Goal: Transaction & Acquisition: Obtain resource

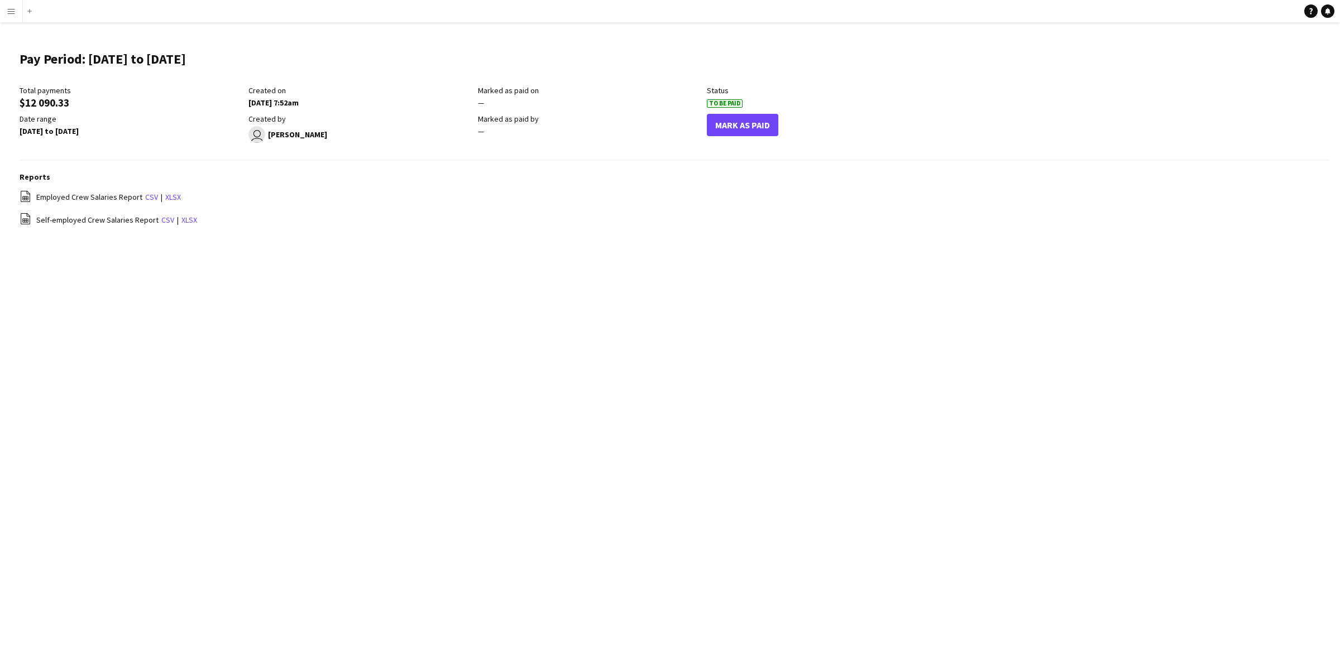
click at [7, 14] on app-icon "Menu" at bounding box center [11, 11] width 9 height 9
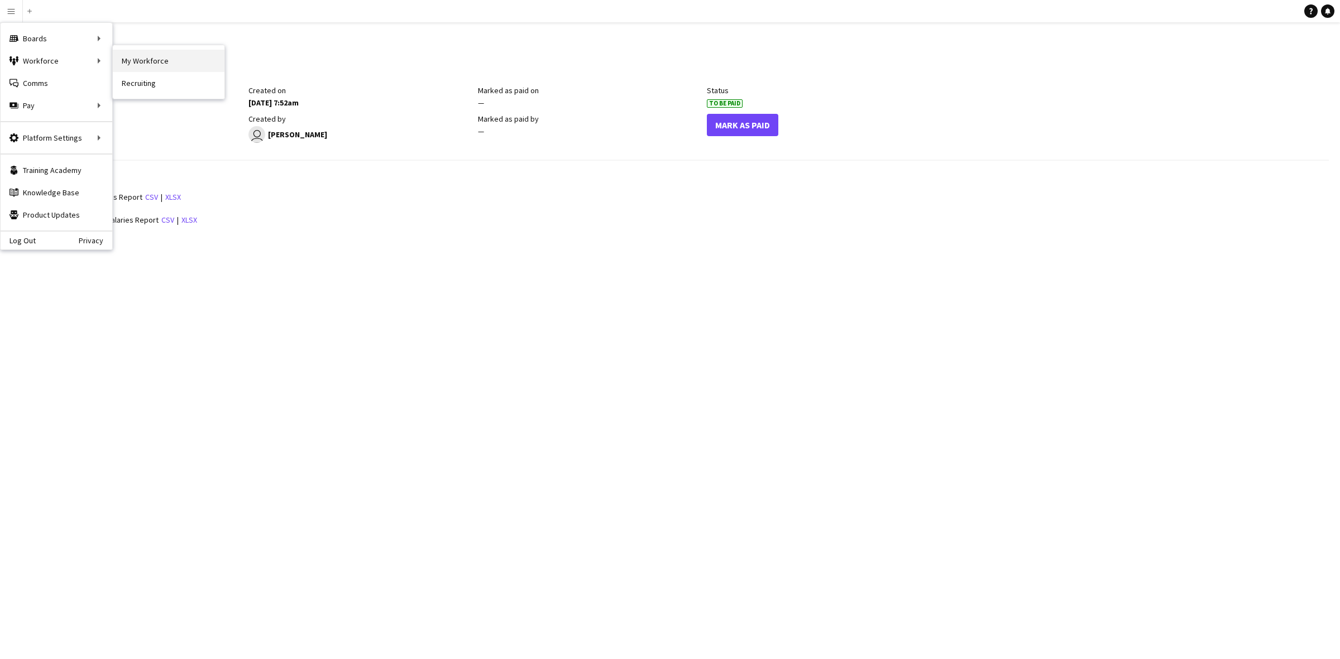
click at [146, 63] on link "My Workforce" at bounding box center [169, 61] width 112 height 22
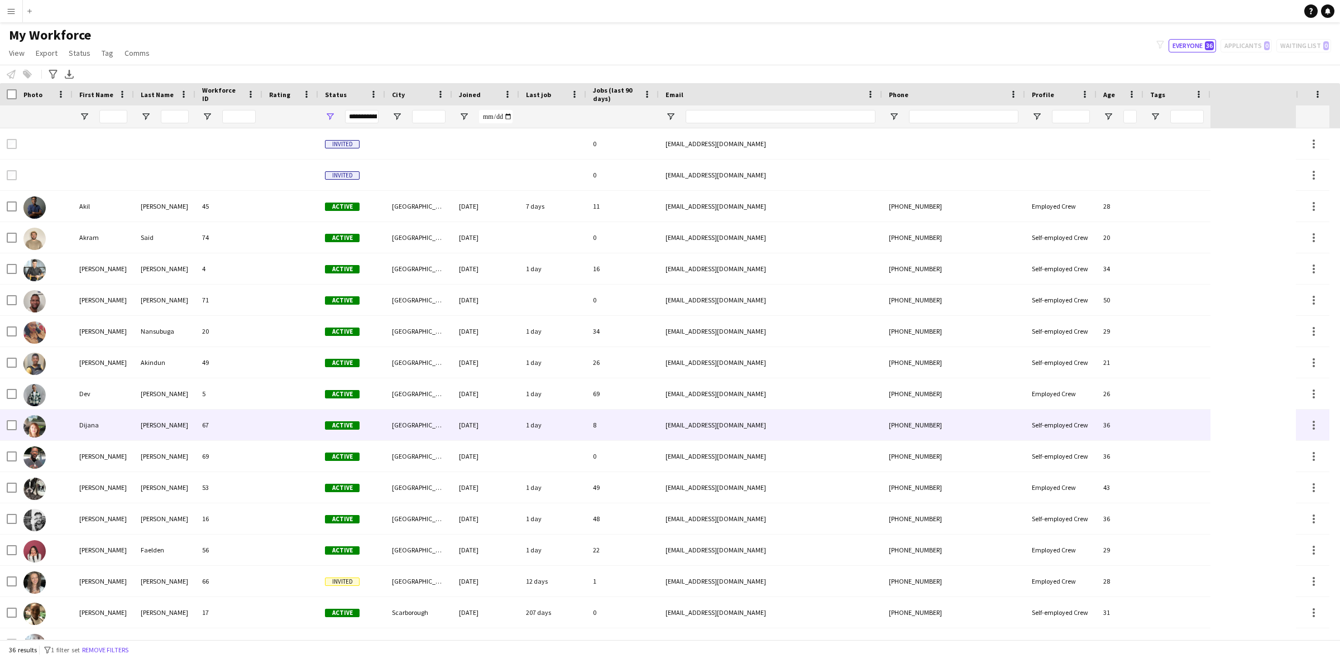
click at [291, 419] on div at bounding box center [290, 425] width 56 height 31
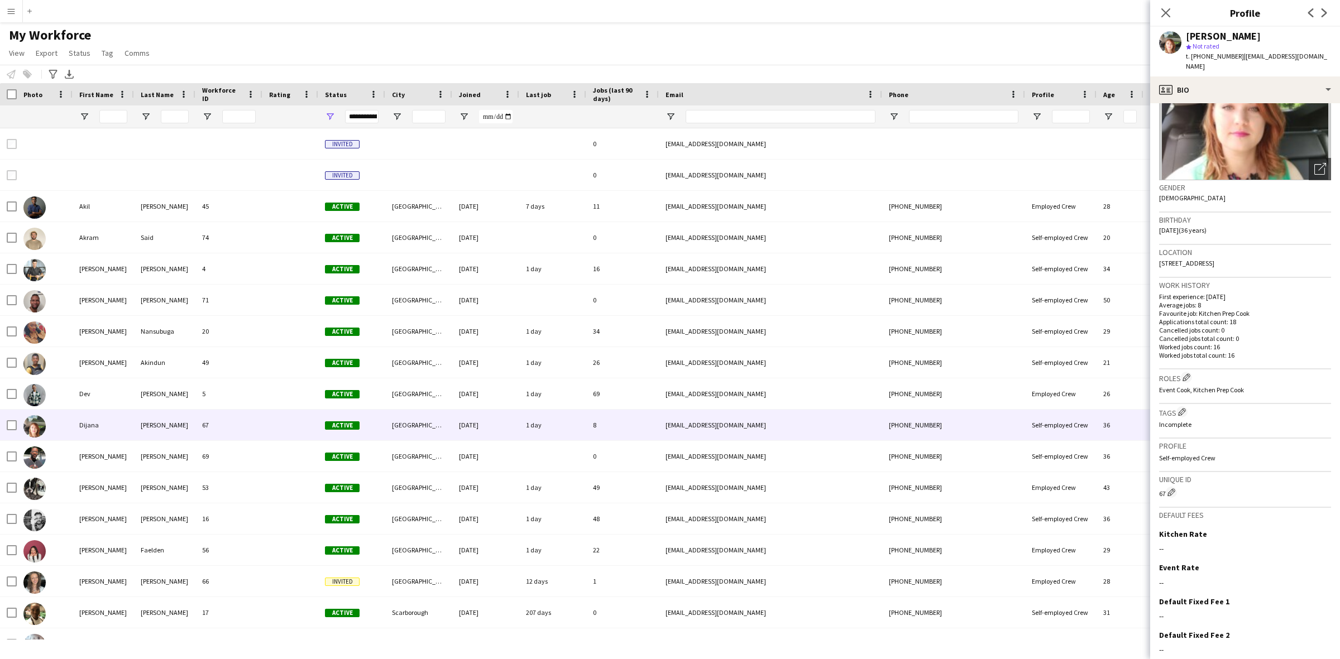
scroll to position [141, 0]
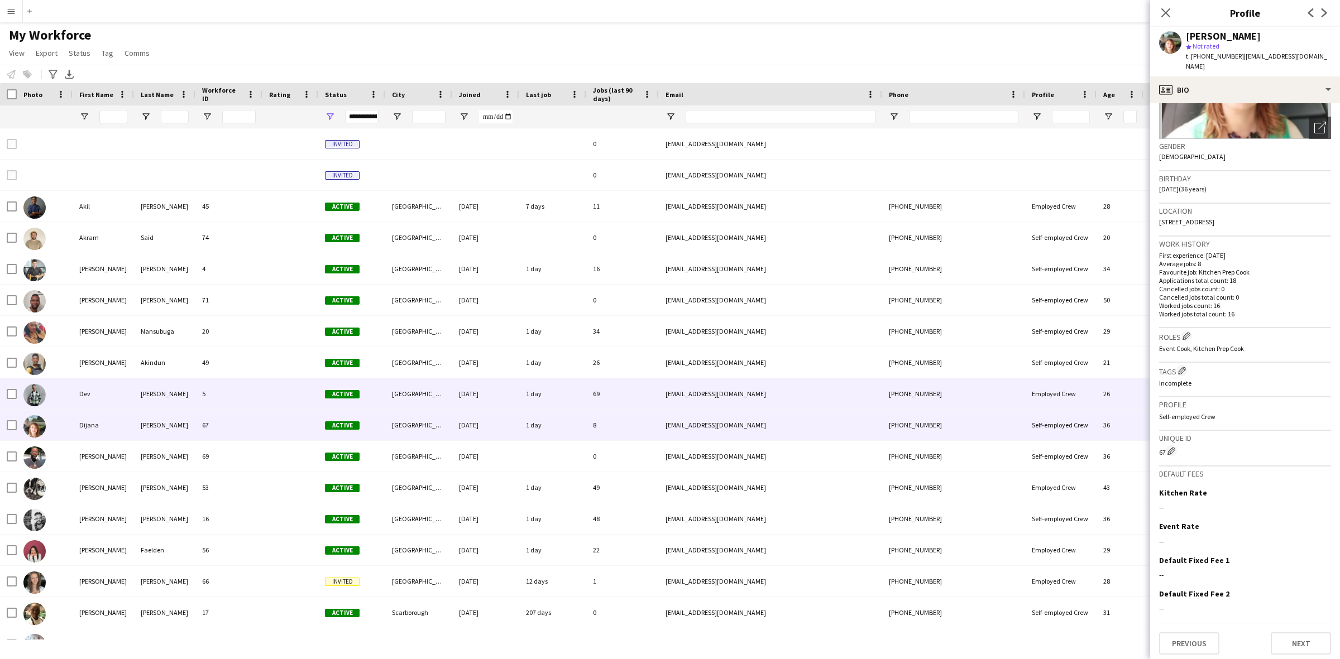
click at [253, 390] on div "5" at bounding box center [228, 394] width 67 height 31
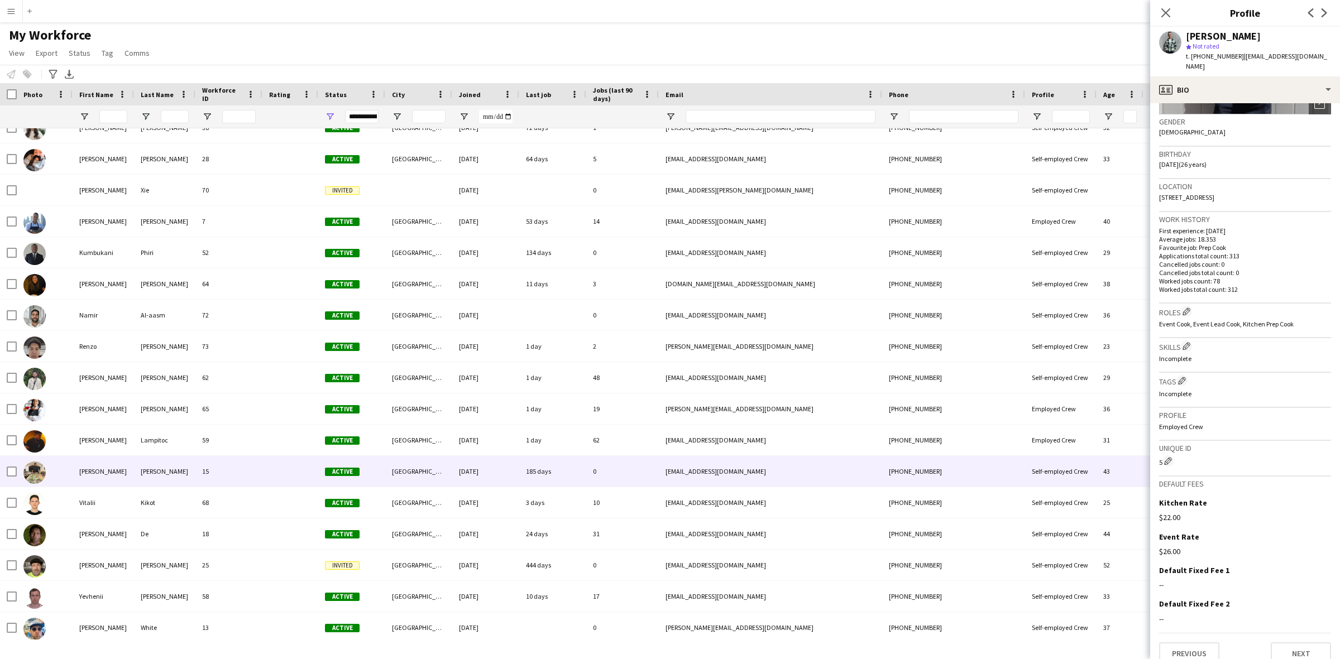
scroll to position [0, 0]
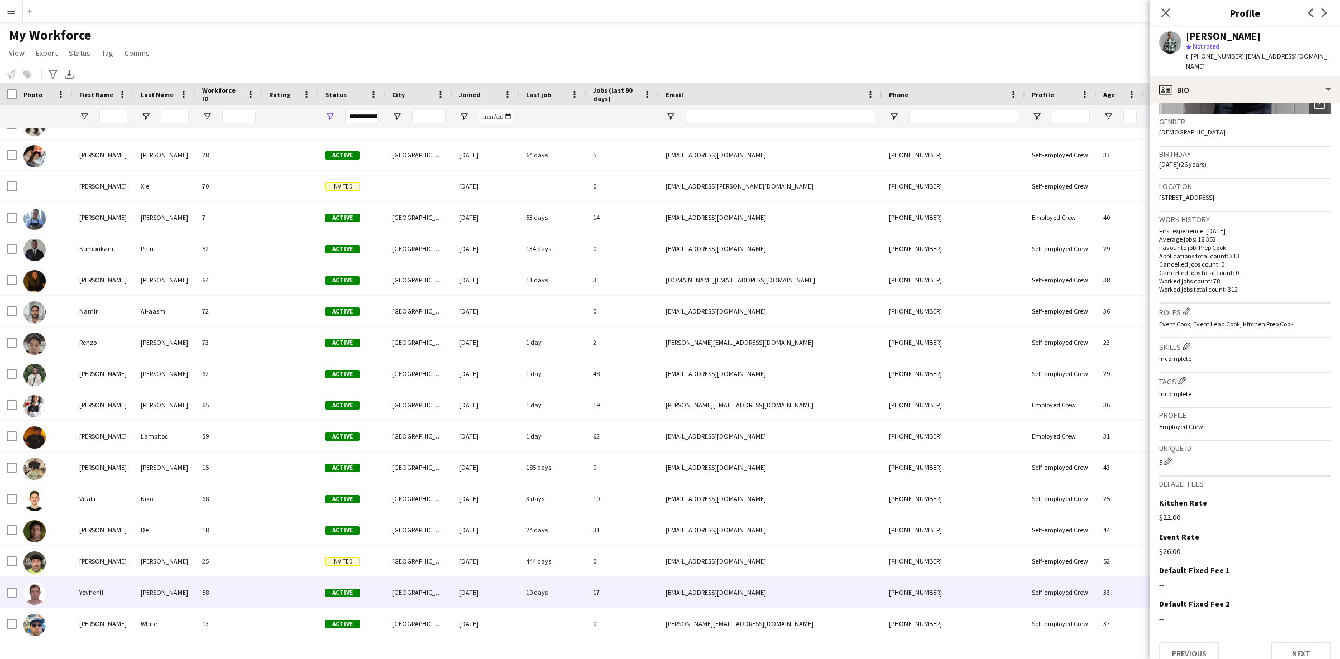
click at [112, 582] on div "Yevhenii" at bounding box center [103, 592] width 61 height 31
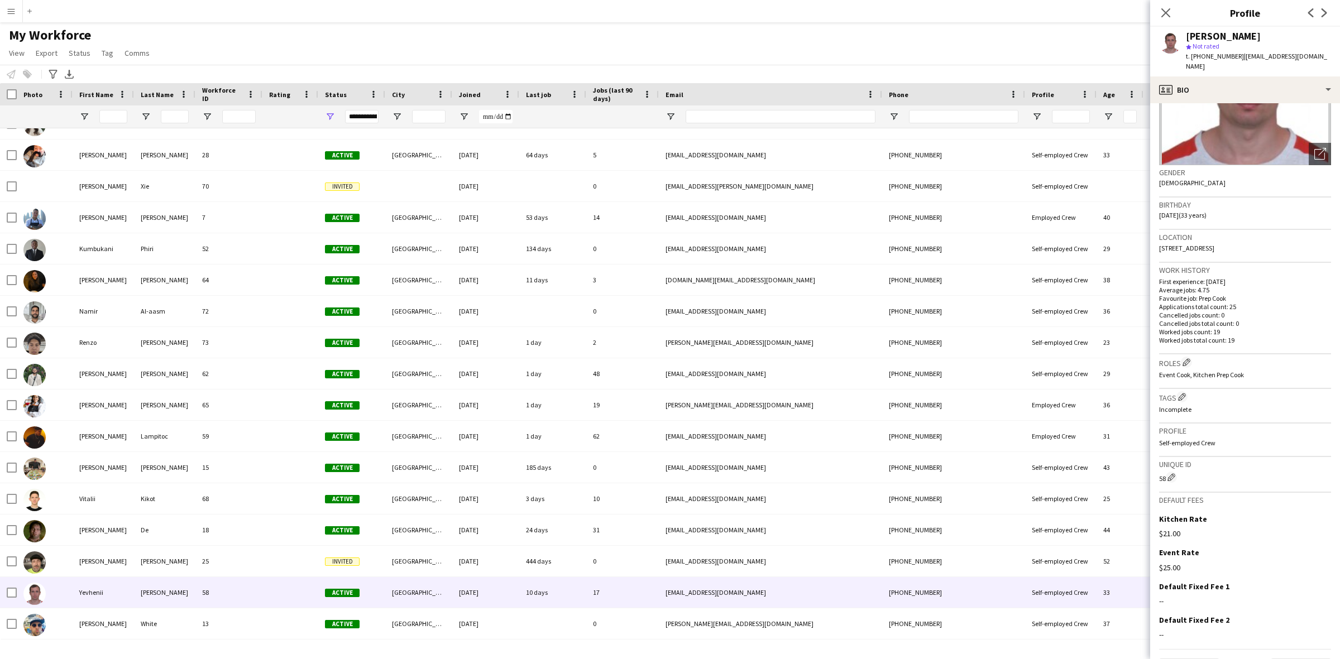
scroll to position [141, 0]
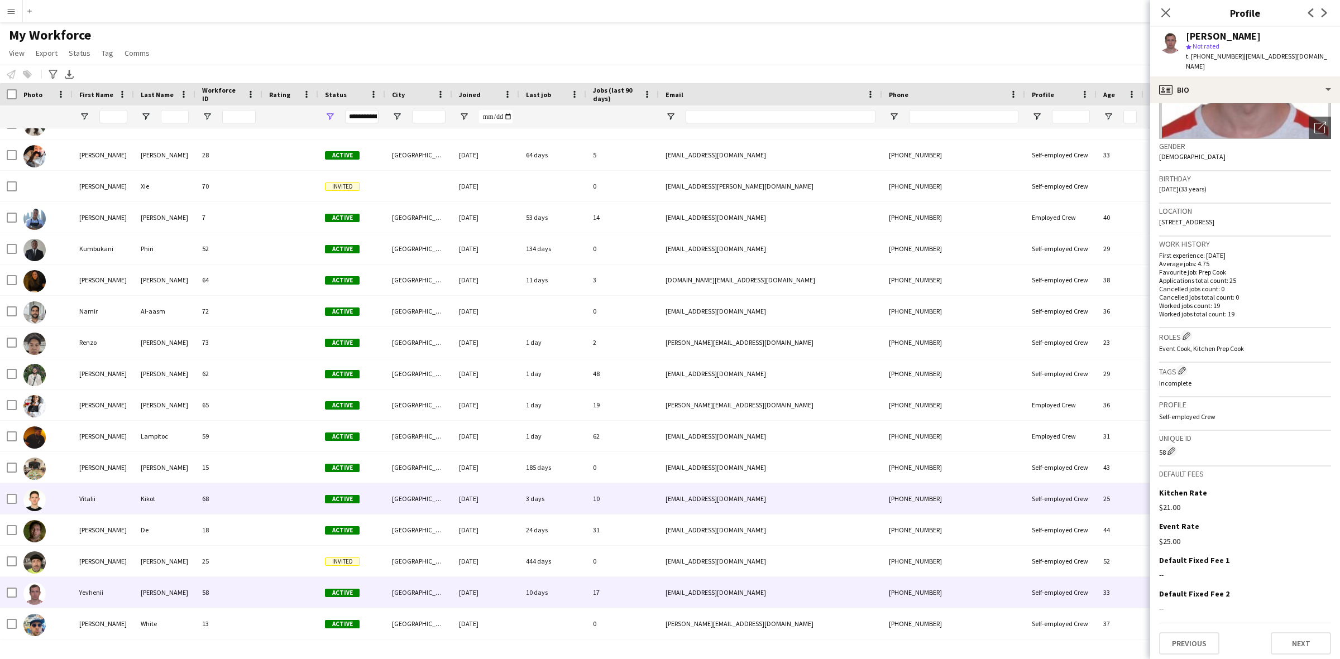
click at [117, 501] on div "Vitalii" at bounding box center [103, 498] width 61 height 31
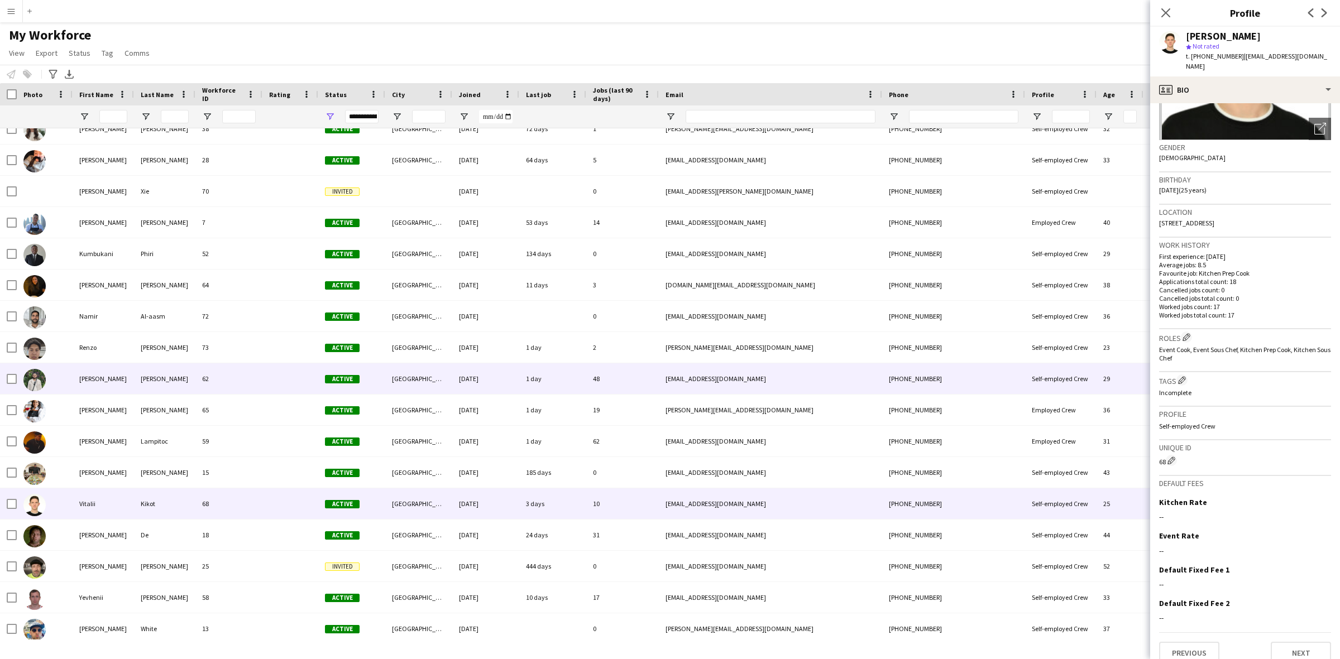
scroll to position [603, 0]
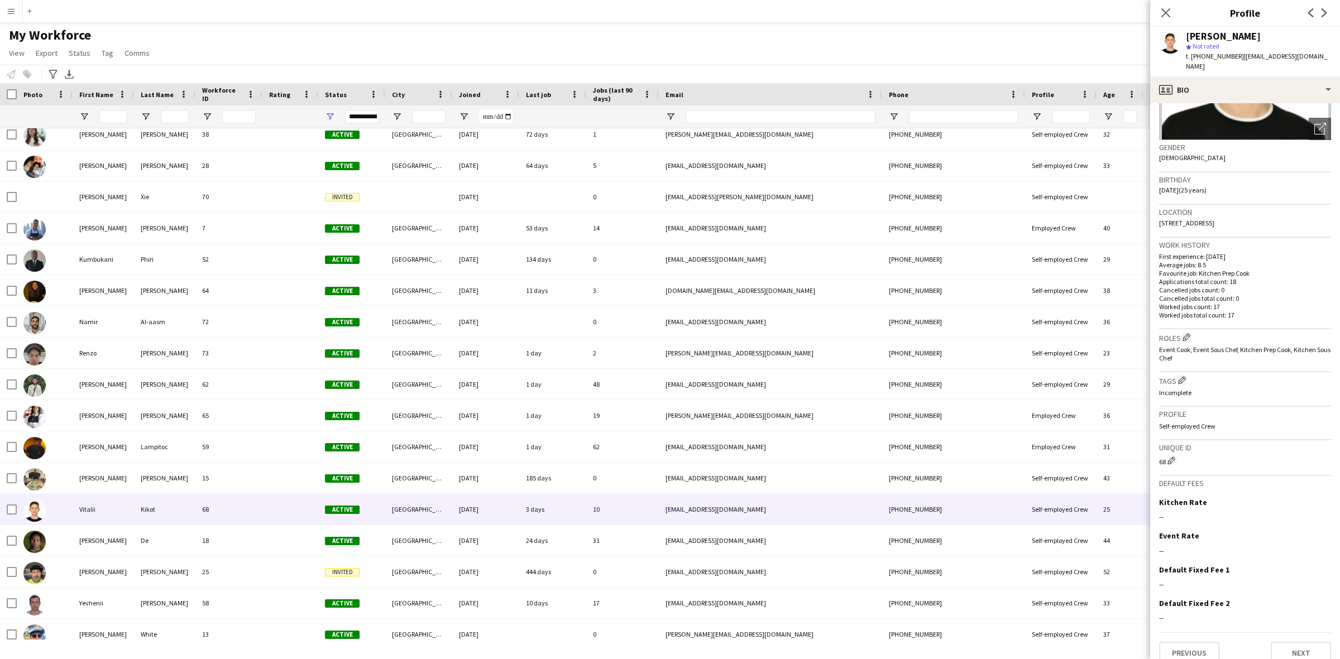
click at [17, 15] on button "Menu" at bounding box center [11, 11] width 22 height 22
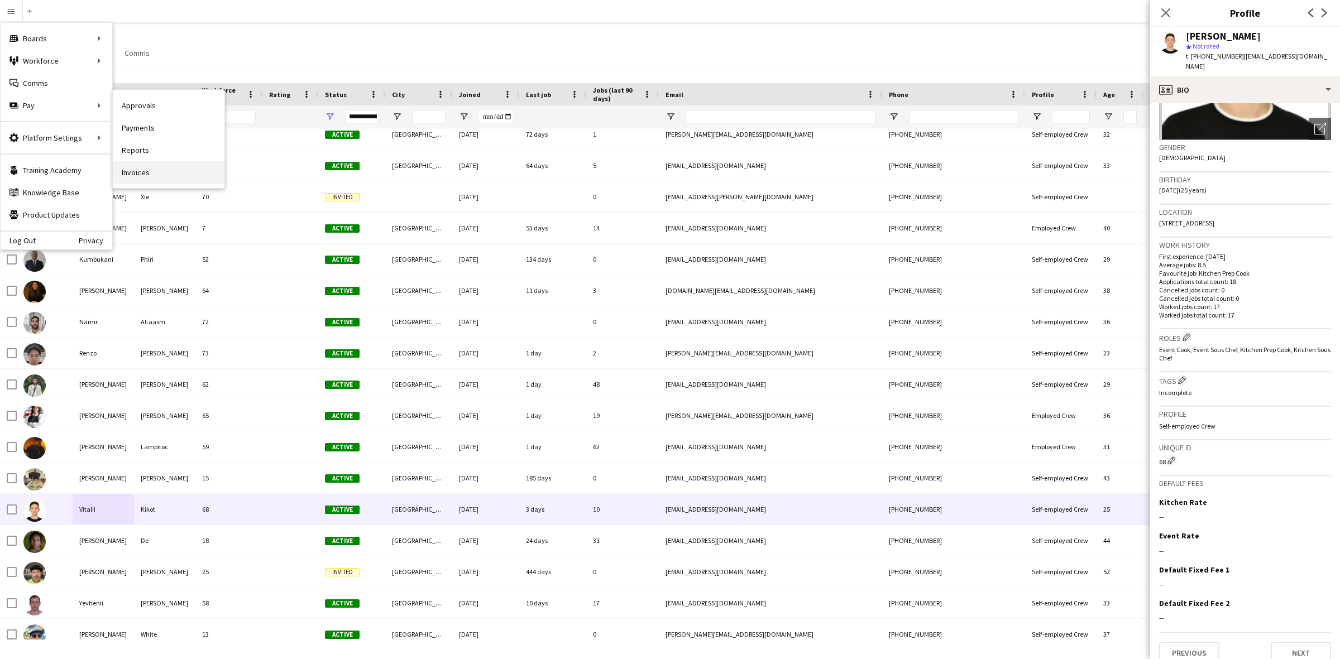
click at [131, 167] on link "Invoices" at bounding box center [169, 172] width 112 height 22
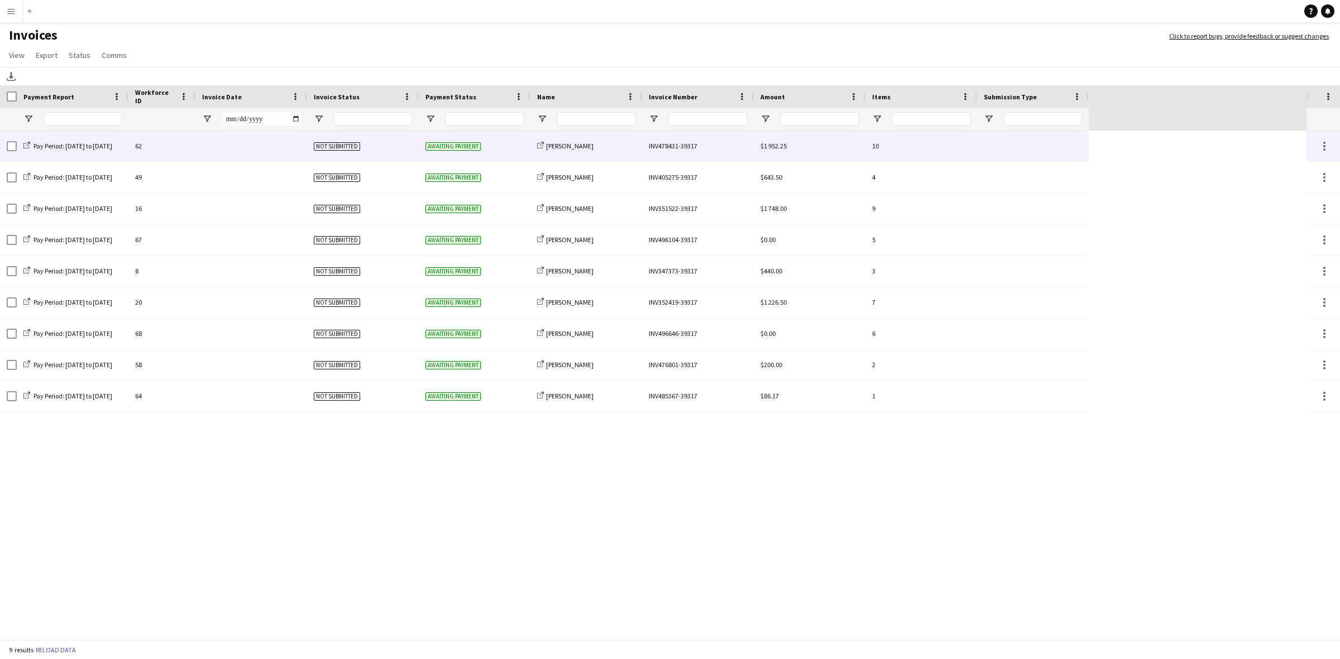
click at [233, 146] on div at bounding box center [251, 146] width 112 height 31
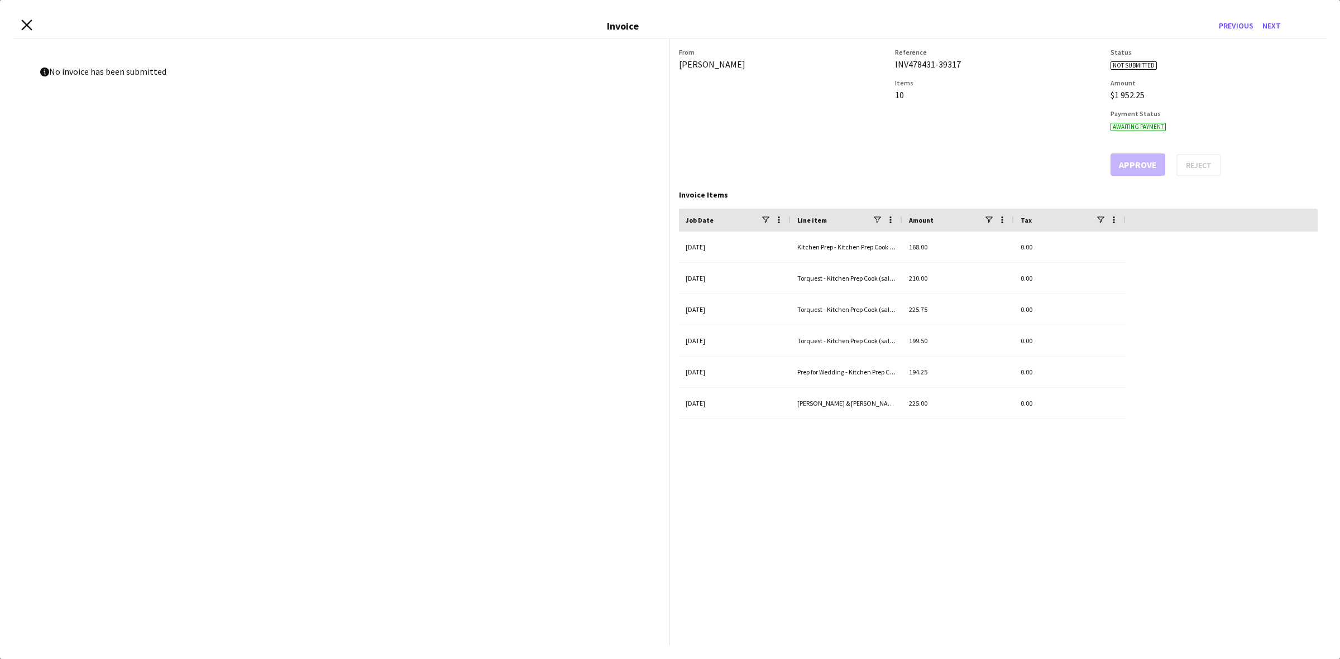
click at [26, 21] on icon "Close invoice dialog" at bounding box center [26, 25] width 11 height 11
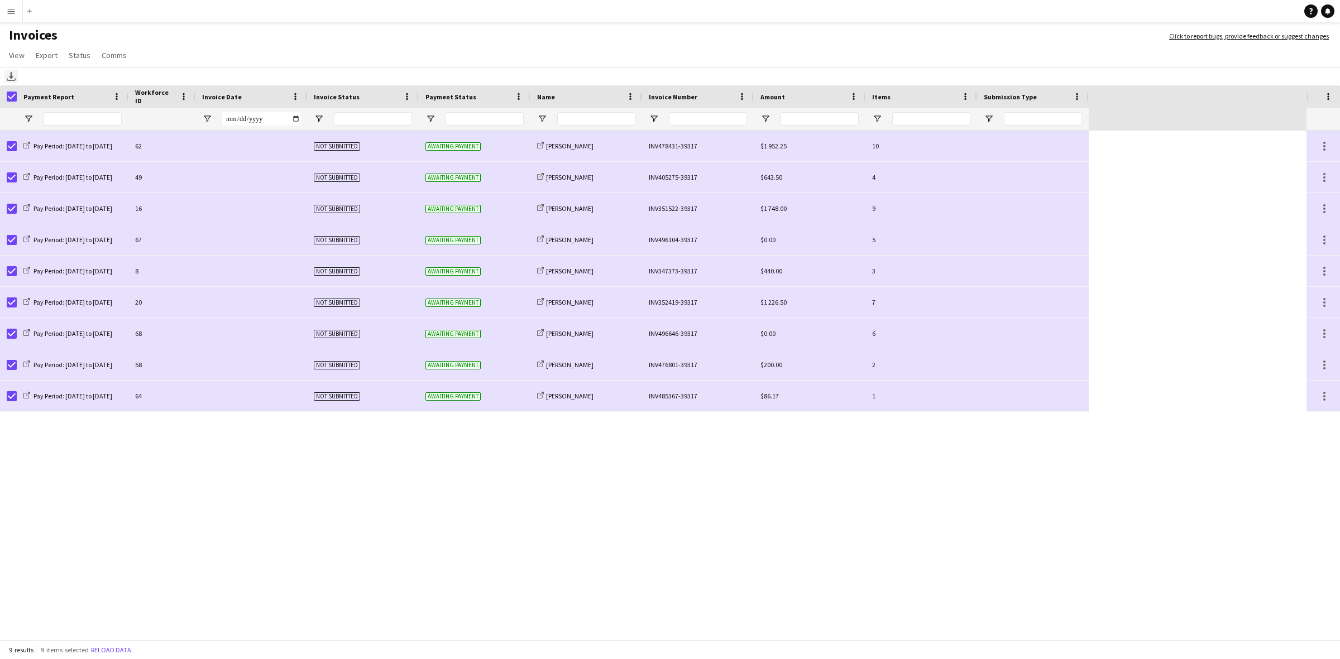
click at [13, 79] on icon "Download" at bounding box center [11, 76] width 9 height 9
drag, startPoint x: 644, startPoint y: 476, endPoint x: 640, endPoint y: 465, distance: 11.7
click at [643, 471] on div "Pay Period: [DATE] to [DATE] 62 Not submitted Awaiting payment share-external-l…" at bounding box center [653, 386] width 1306 height 511
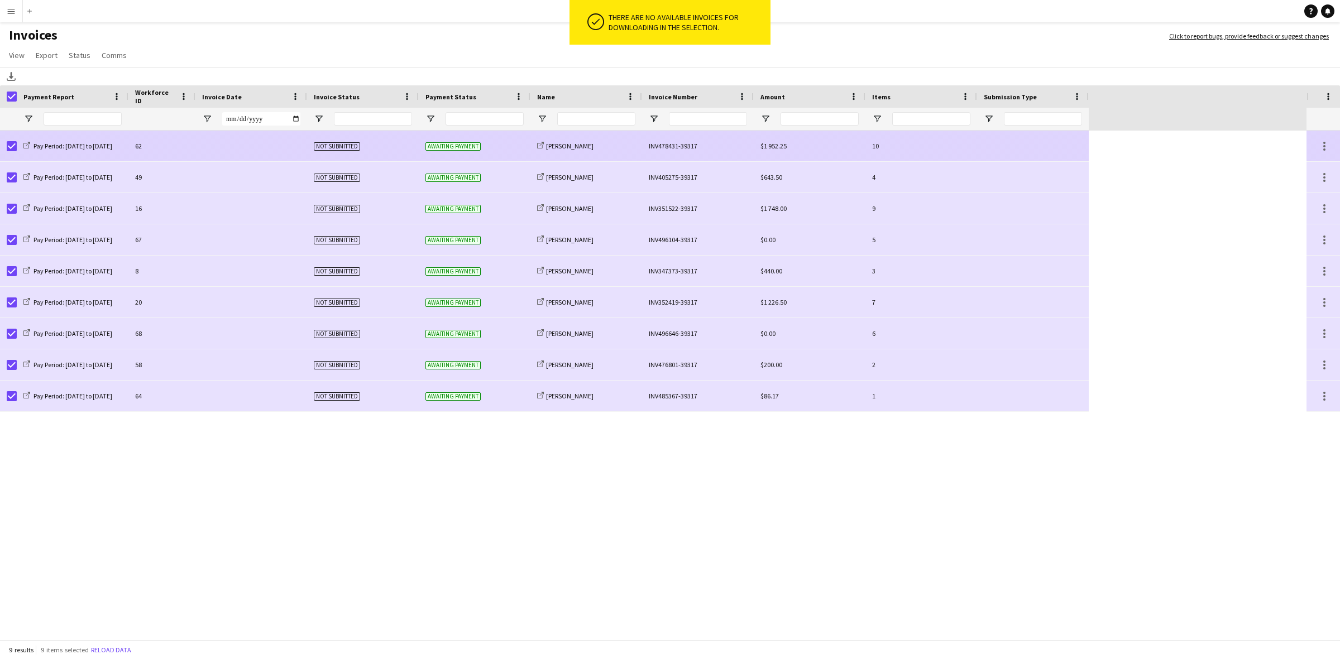
click at [188, 145] on div "62" at bounding box center [161, 146] width 67 height 31
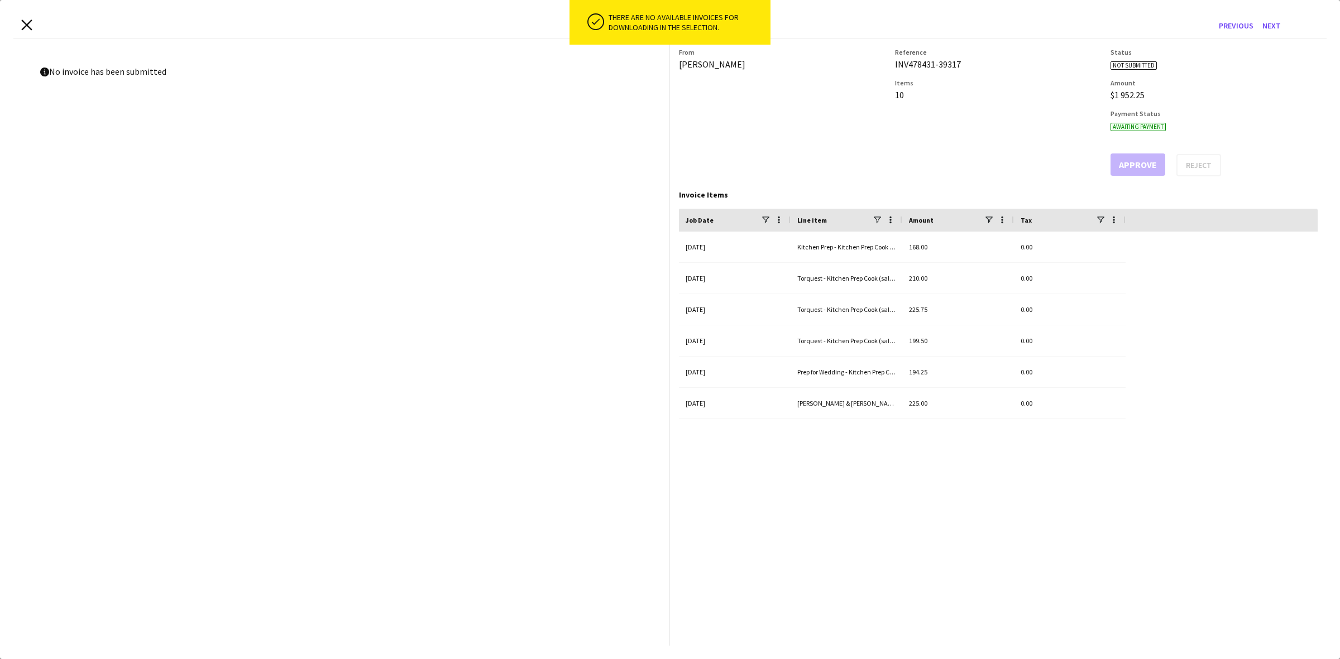
click at [22, 27] on icon "Close invoice dialog" at bounding box center [26, 25] width 11 height 11
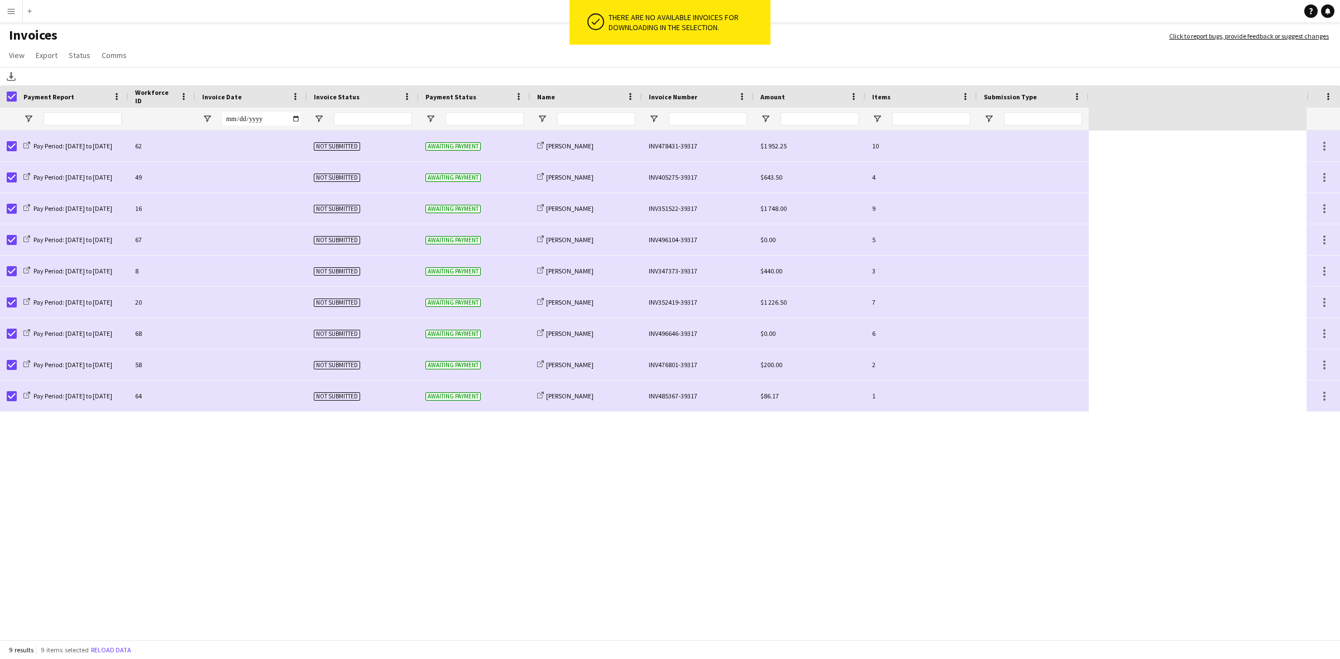
drag, startPoint x: 498, startPoint y: 585, endPoint x: 506, endPoint y: 582, distance: 8.8
click at [501, 583] on div "Pay Period: [DATE] to [DATE] 62 Not submitted Awaiting payment share-external-l…" at bounding box center [653, 386] width 1306 height 511
click at [317, 515] on div "Pay Period: [DATE] to [DATE] 62 Not submitted Awaiting payment share-external-l…" at bounding box center [653, 386] width 1306 height 511
click at [860, 525] on div "Pay Period: [DATE] to [DATE] 62 Not submitted Awaiting payment share-external-l…" at bounding box center [653, 386] width 1306 height 511
